Goal: Task Accomplishment & Management: Manage account settings

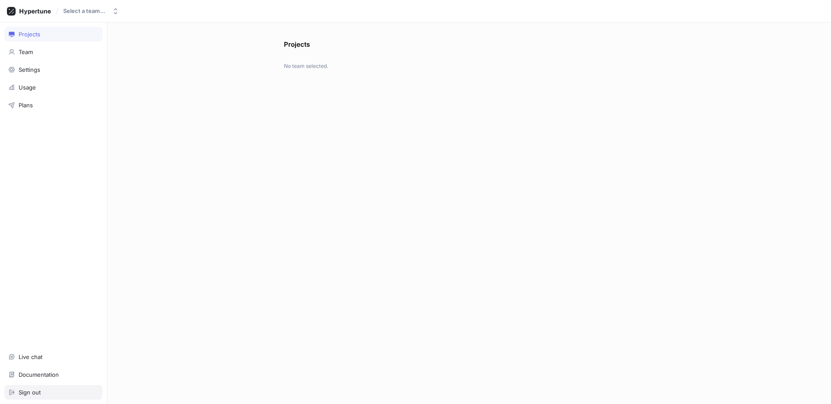
click at [38, 391] on div "Sign out" at bounding box center [30, 392] width 22 height 7
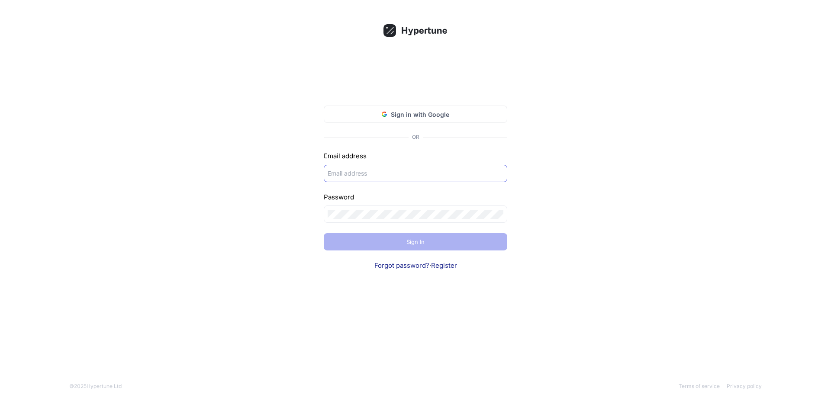
click at [372, 170] on input "text" at bounding box center [416, 173] width 176 height 9
type input "[EMAIL_ADDRESS][DOMAIN_NAME]"
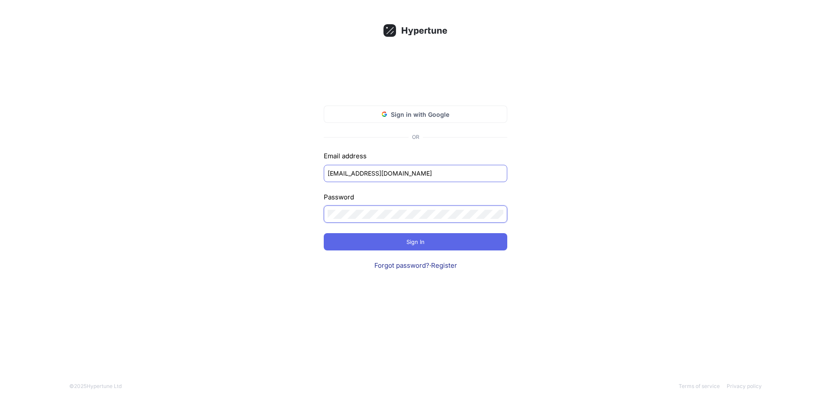
click input "submit" at bounding box center [0, 0] width 0 height 0
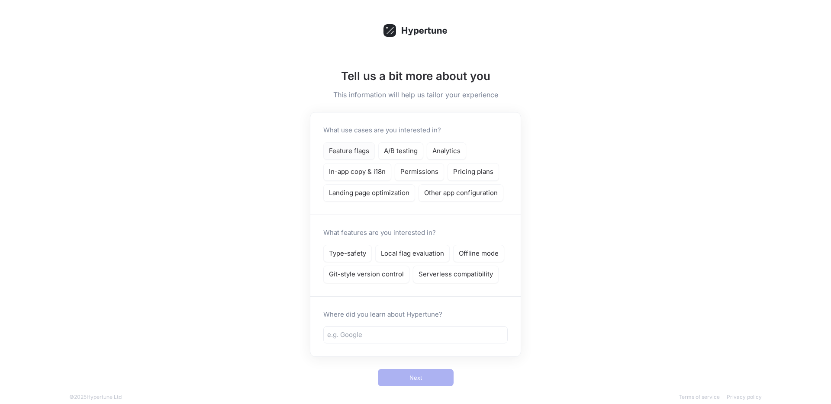
click at [362, 152] on p "Feature flags" at bounding box center [349, 151] width 40 height 10
click at [364, 258] on p "Type-safety" at bounding box center [347, 254] width 37 height 10
click at [444, 259] on div "Local flag evaluation" at bounding box center [412, 254] width 74 height 18
click at [414, 340] on div at bounding box center [415, 334] width 184 height 17
click at [414, 332] on input "text" at bounding box center [415, 335] width 177 height 10
